Goal: Information Seeking & Learning: Learn about a topic

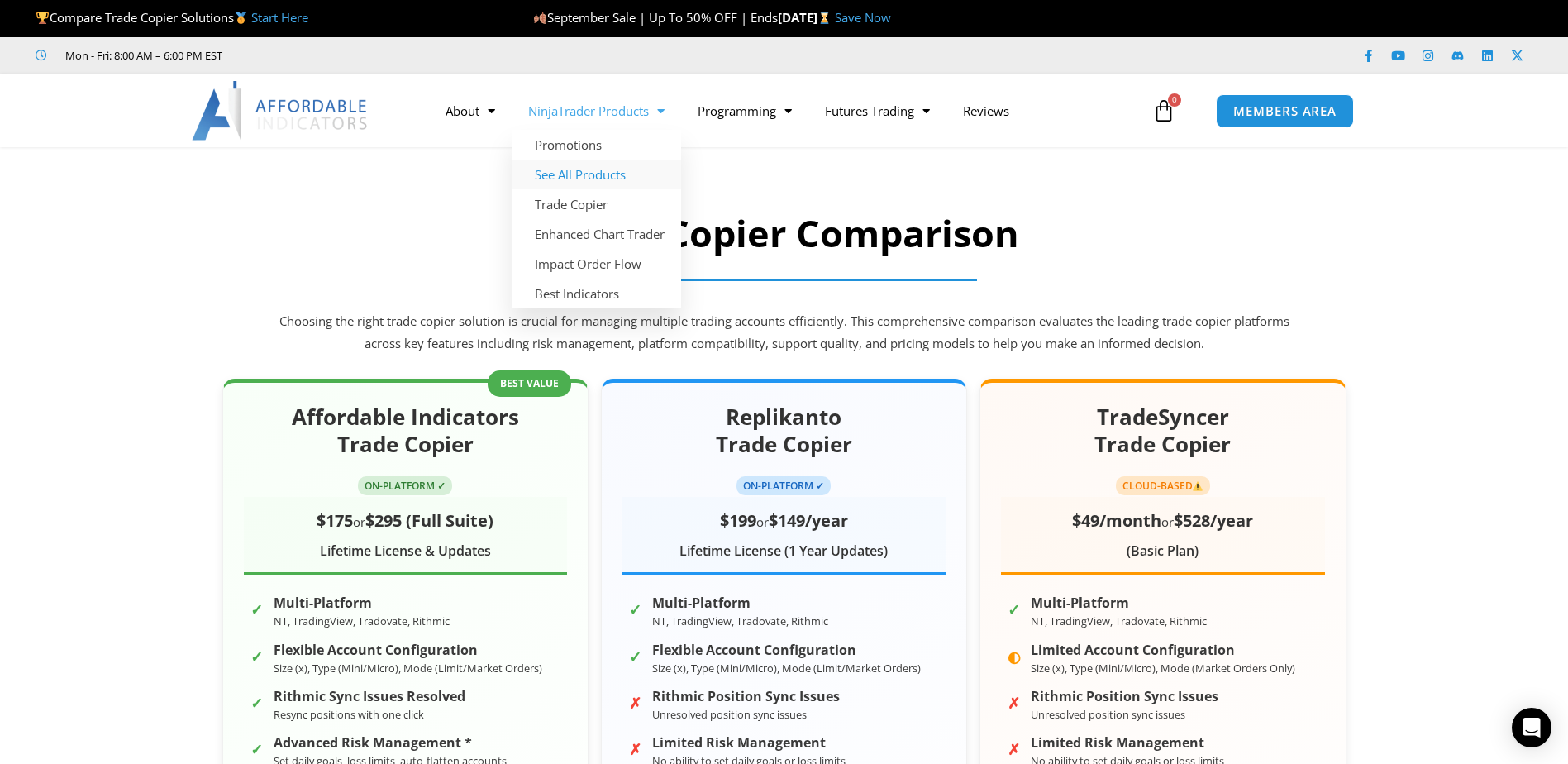
click at [612, 173] on link "See All Products" at bounding box center [596, 174] width 169 height 30
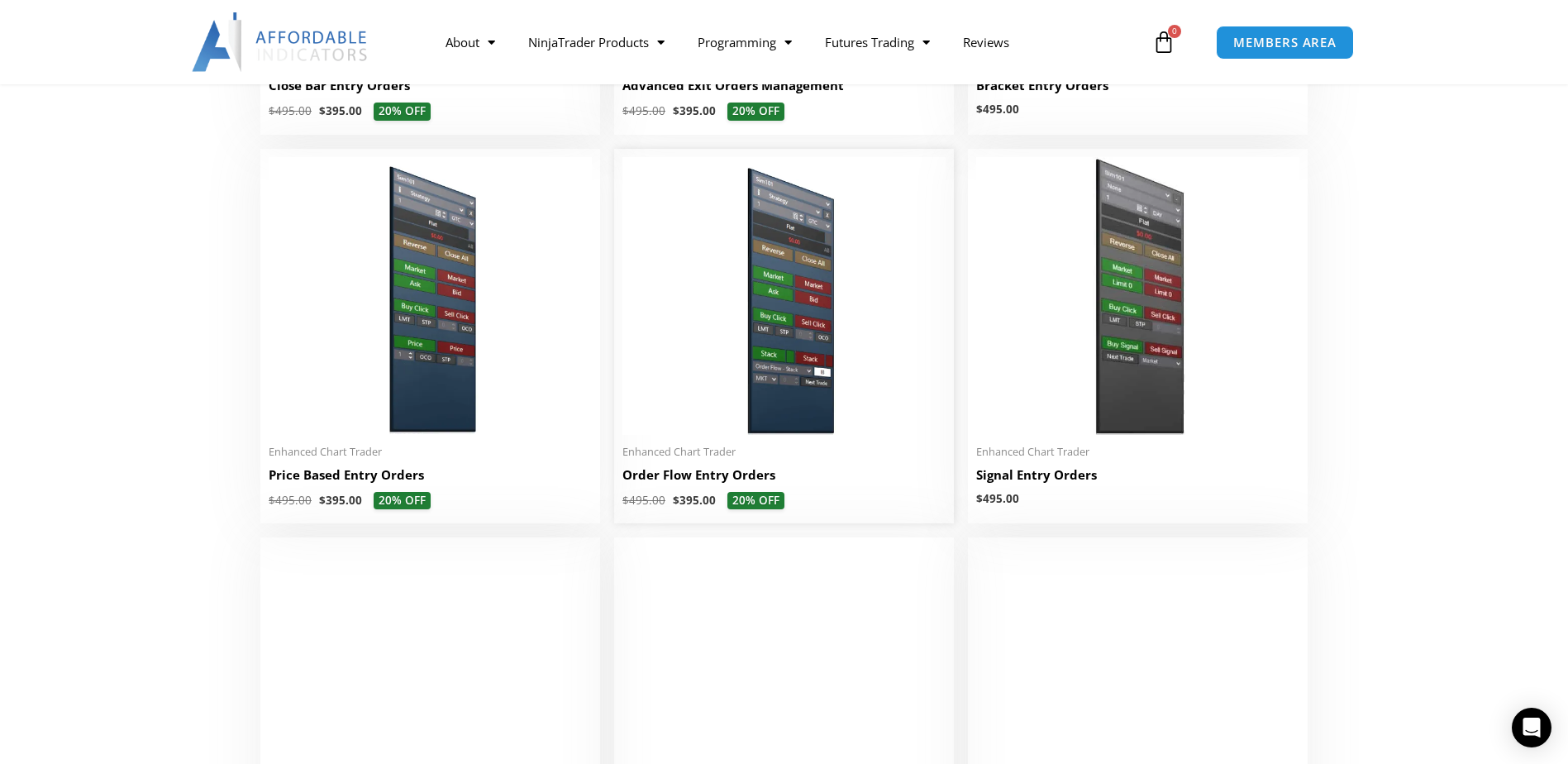
scroll to position [1653, 0]
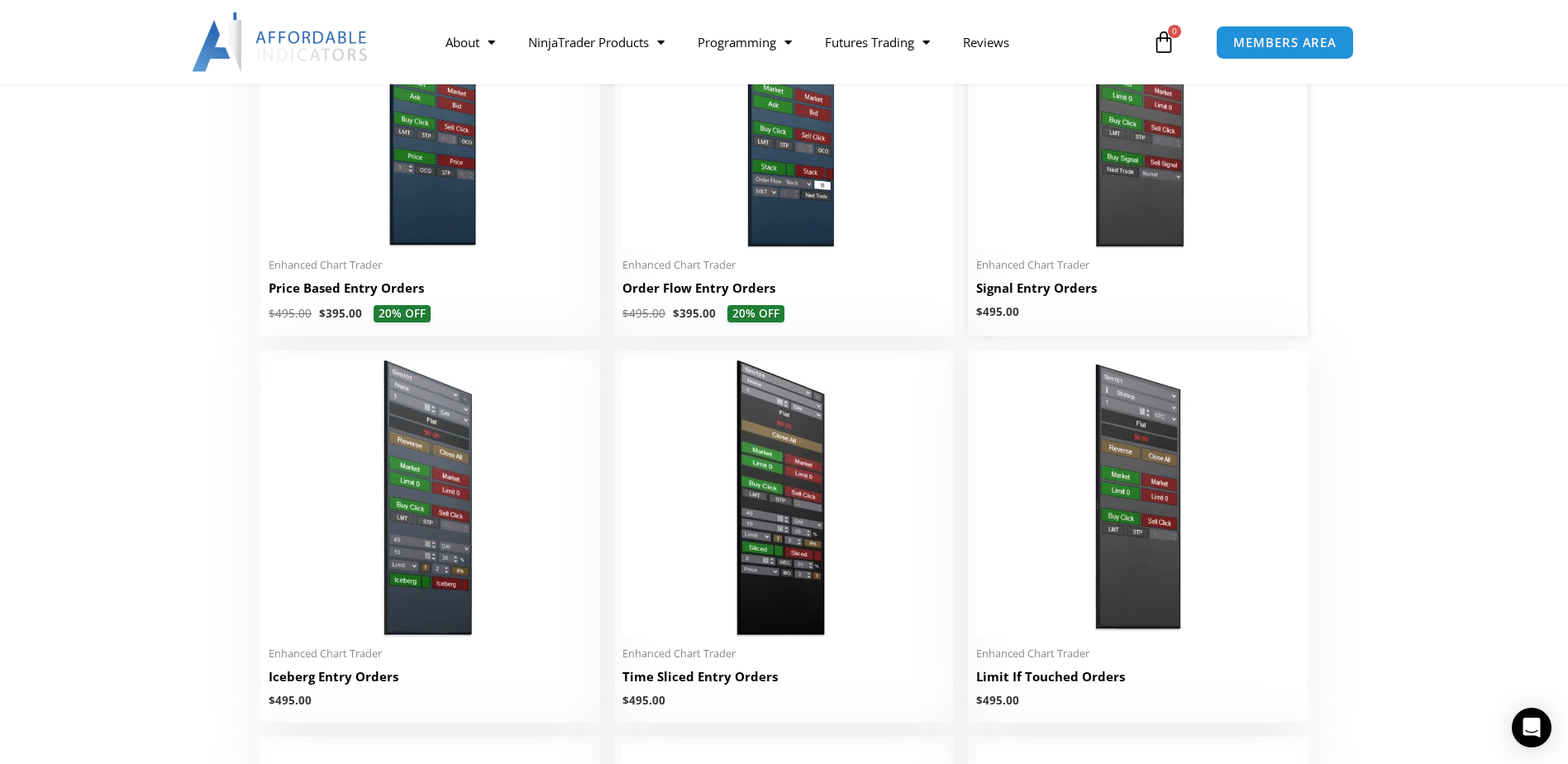
click at [1194, 193] on img at bounding box center [1138, 109] width 323 height 278
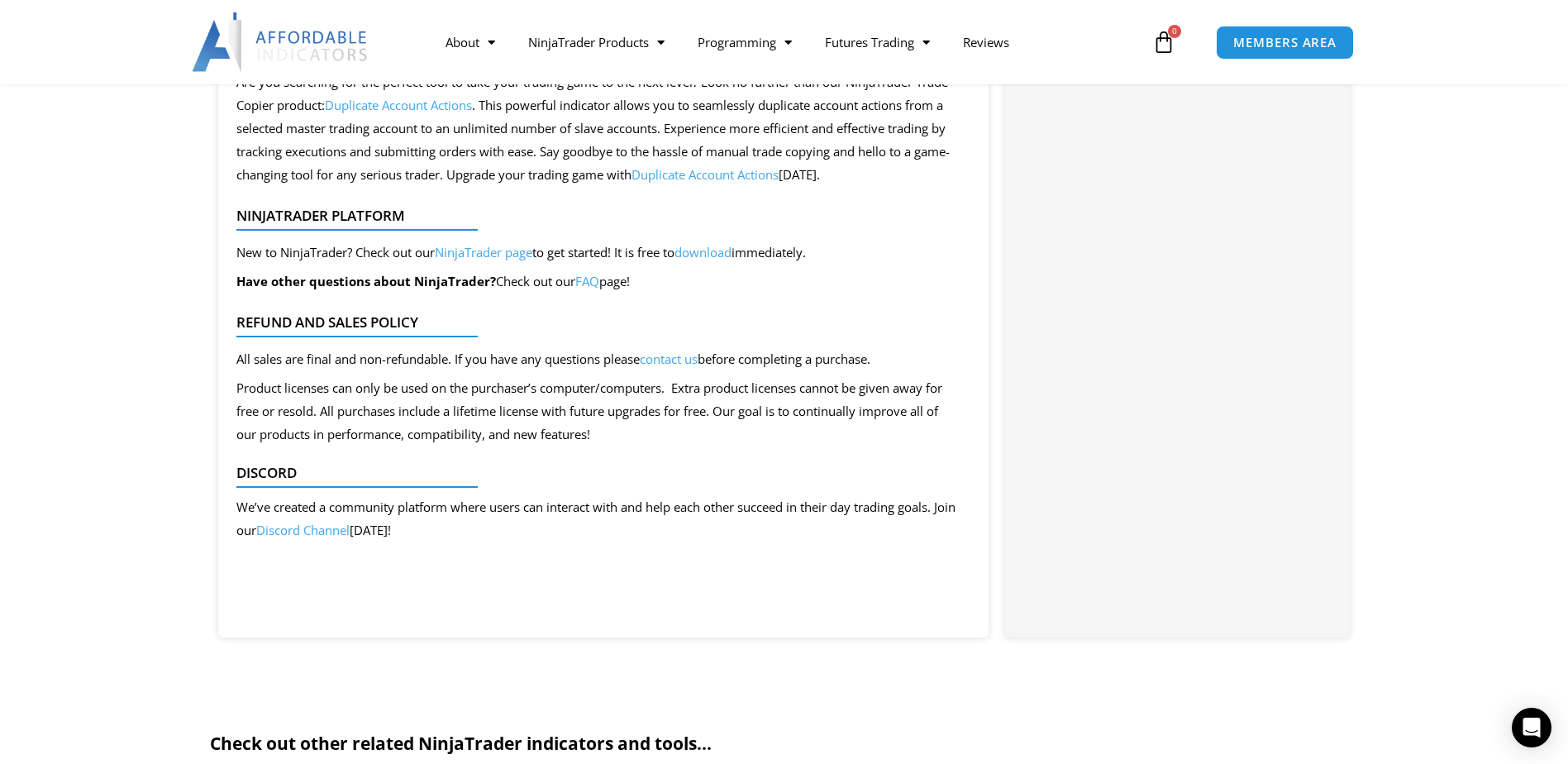
scroll to position [1818, 0]
